Goal: Transaction & Acquisition: Purchase product/service

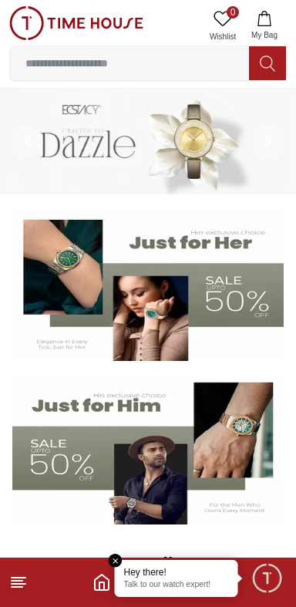
click at [114, 560] on em "Close tooltip" at bounding box center [116, 560] width 14 height 14
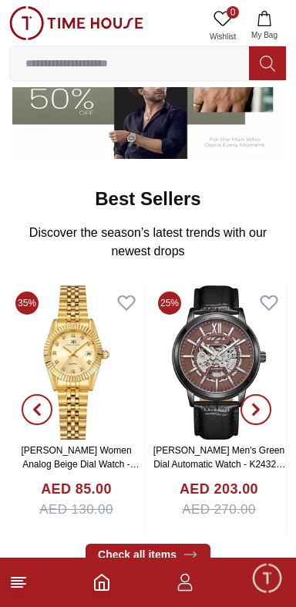
scroll to position [366, 0]
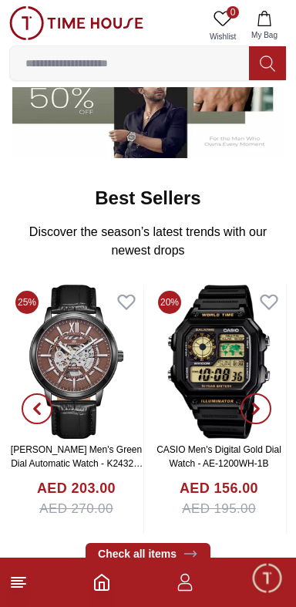
click at [22, 577] on line at bounding box center [19, 577] width 14 height 0
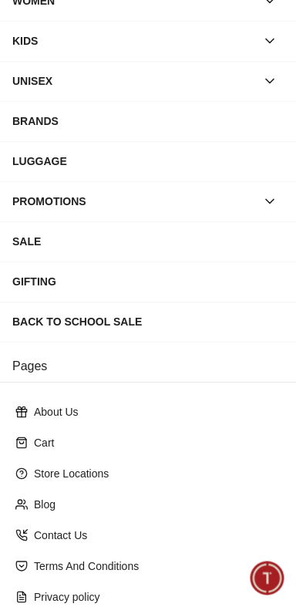
scroll to position [270, 0]
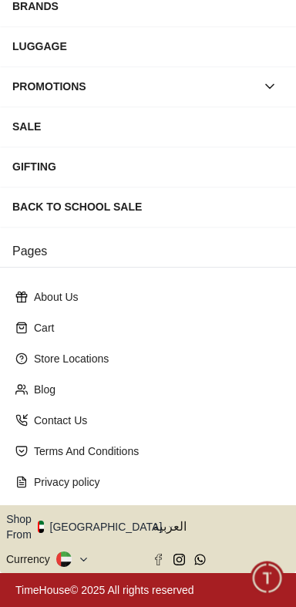
click at [88, 555] on icon at bounding box center [84, 559] width 12 height 12
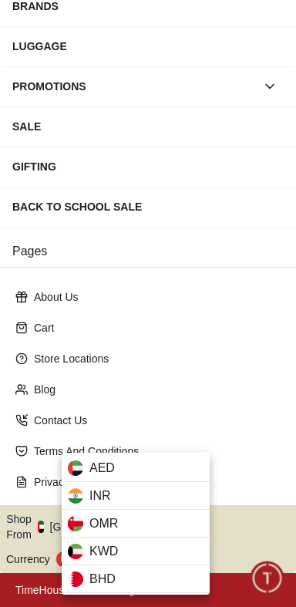
click at [230, 366] on div at bounding box center [148, 303] width 296 height 607
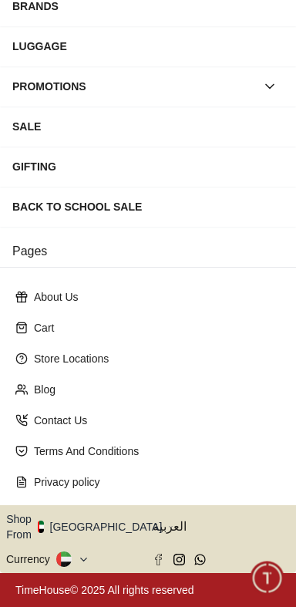
click at [168, 526] on icon "button" at bounding box center [170, 527] width 5 height 12
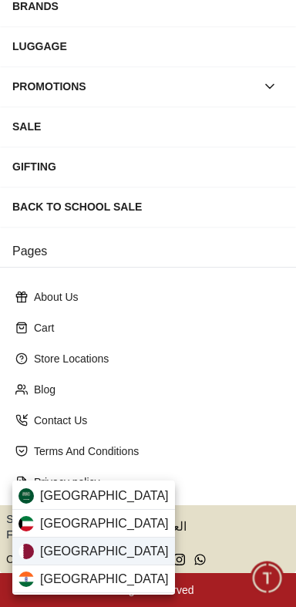
click at [71, 553] on span "[GEOGRAPHIC_DATA]" at bounding box center [104, 551] width 129 height 18
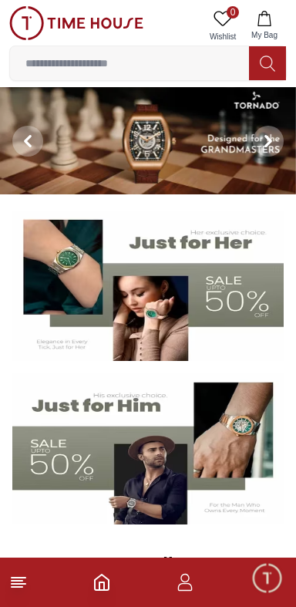
click at [22, 580] on line at bounding box center [17, 580] width 11 height 0
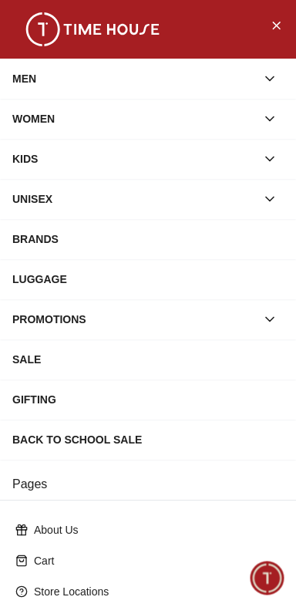
click at [42, 413] on div "GIFTING" at bounding box center [147, 399] width 271 height 28
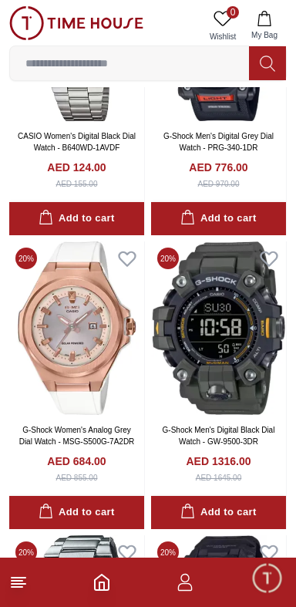
scroll to position [625, 0]
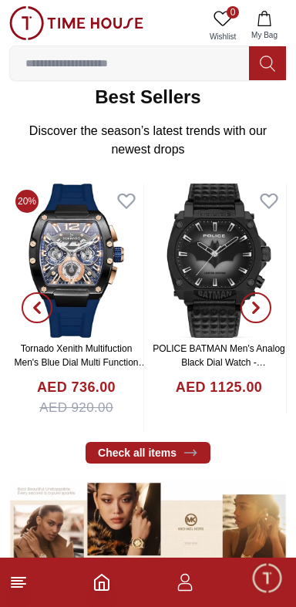
scroll to position [432, 0]
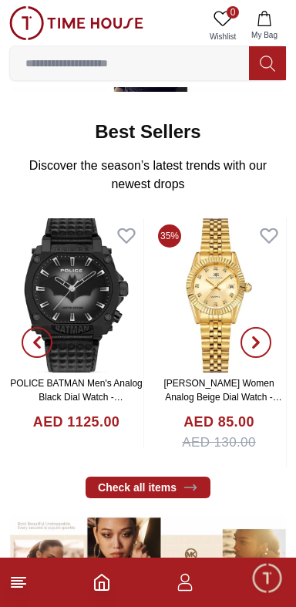
click at [256, 348] on icon "button" at bounding box center [256, 342] width 12 height 12
click at [257, 348] on icon "button" at bounding box center [256, 343] width 5 height 10
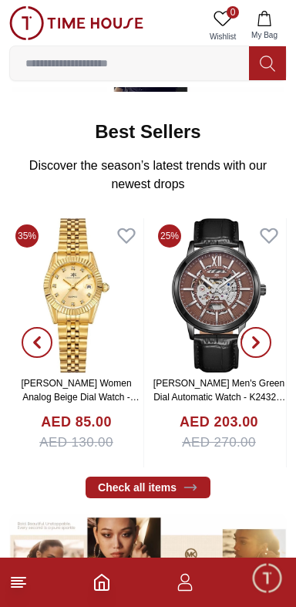
click at [251, 348] on icon "button" at bounding box center [256, 342] width 12 height 12
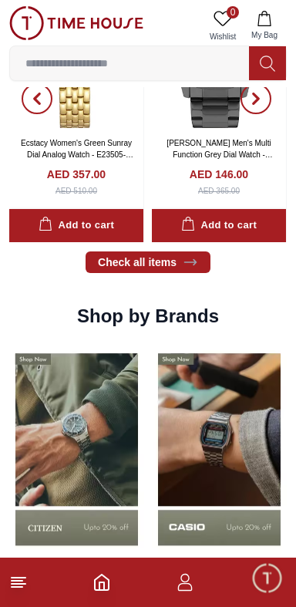
scroll to position [1169, 0]
